Goal: Navigation & Orientation: Find specific page/section

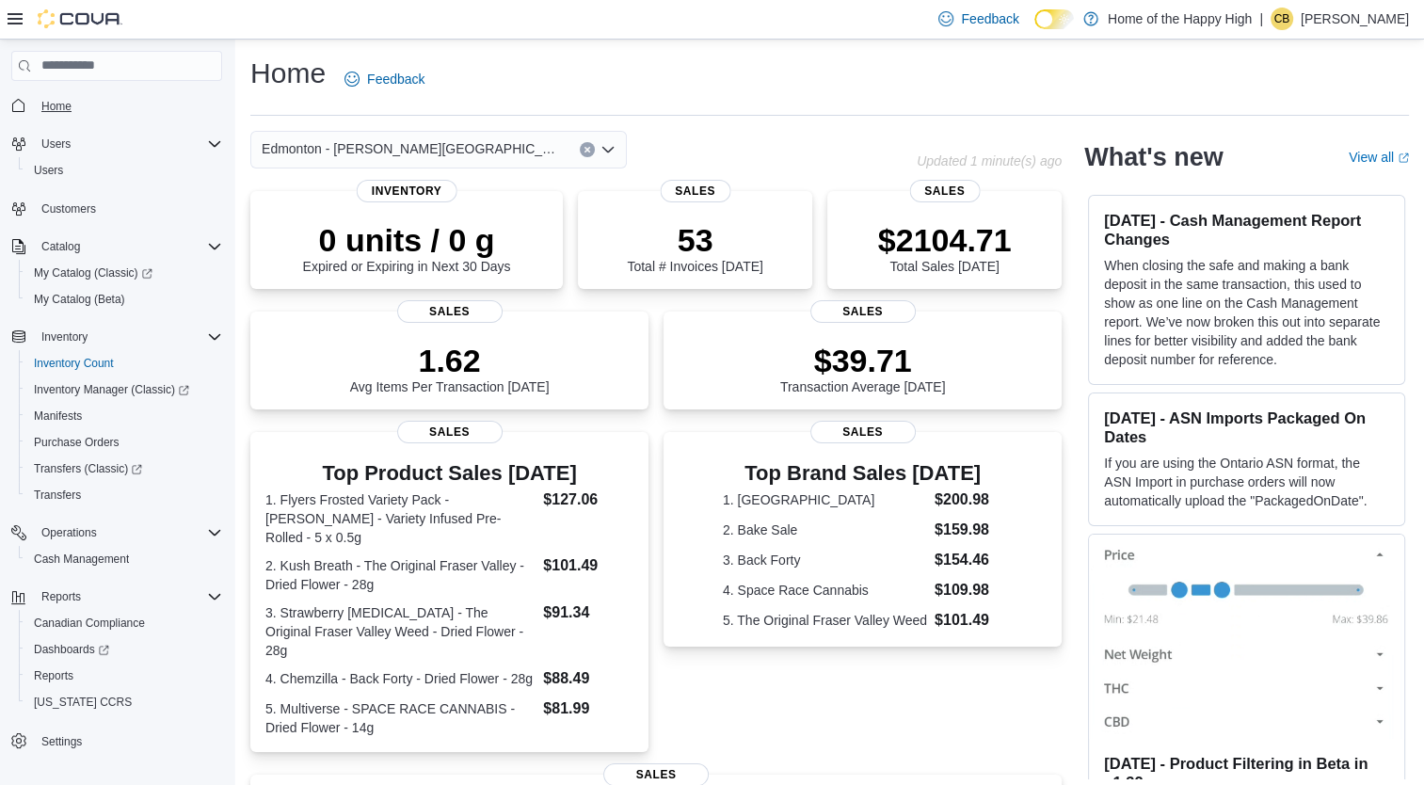
click at [56, 104] on span "Home" at bounding box center [56, 106] width 30 height 15
click at [61, 106] on span "Home" at bounding box center [56, 106] width 30 height 15
click at [72, 560] on span "Cash Management" at bounding box center [81, 559] width 95 height 15
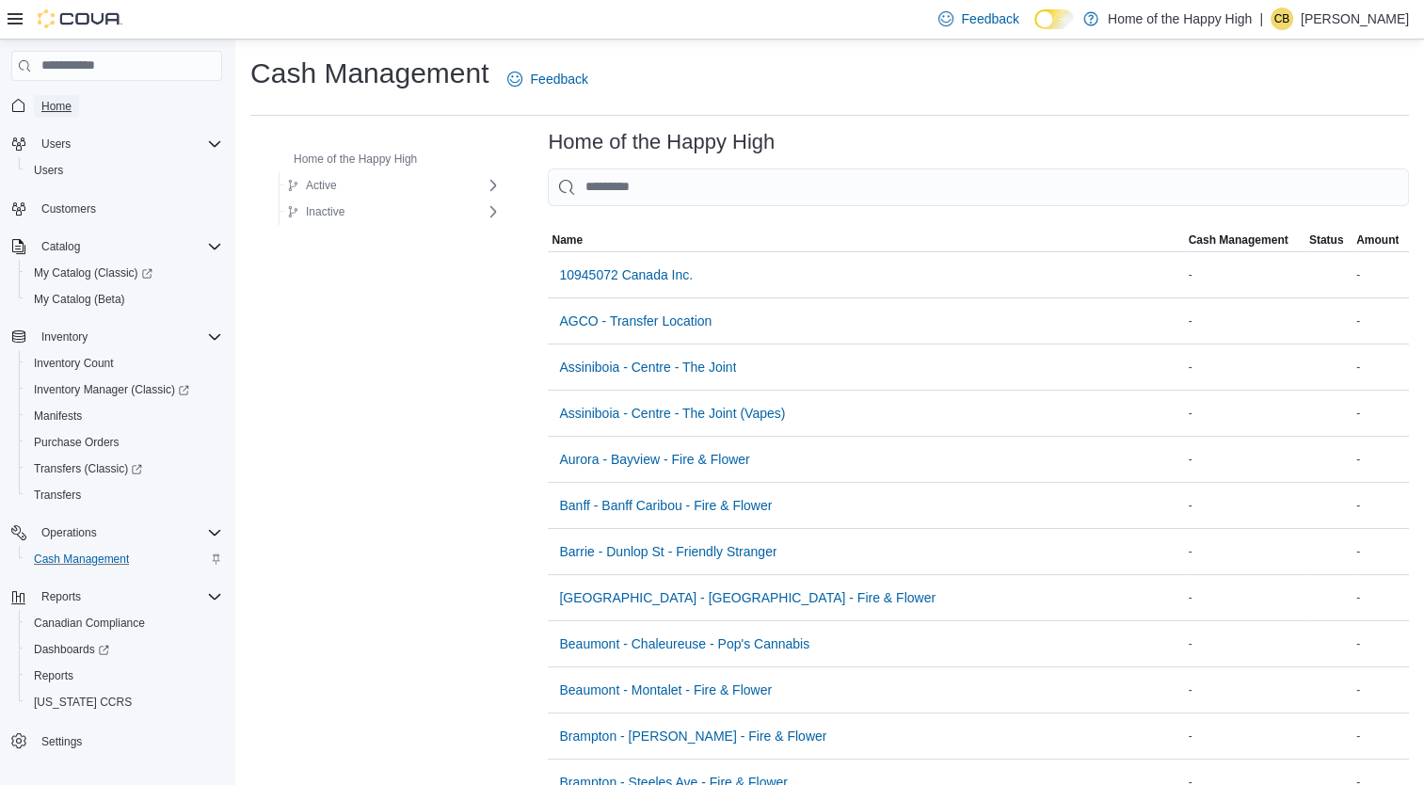
click at [48, 106] on span "Home" at bounding box center [56, 106] width 30 height 15
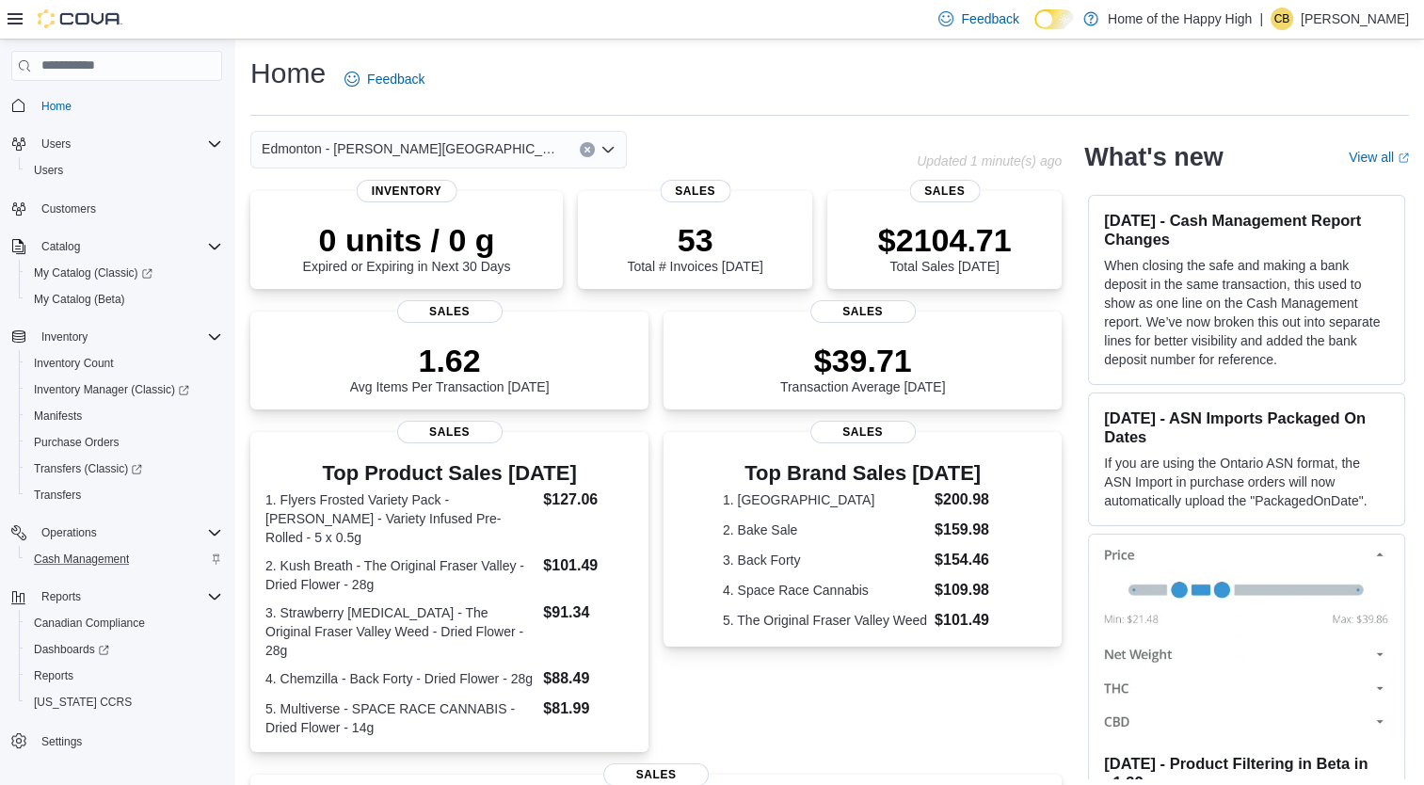
click at [1367, 14] on p "[PERSON_NAME]" at bounding box center [1355, 19] width 108 height 23
click at [1291, 184] on span "Sign Out" at bounding box center [1287, 181] width 51 height 19
